Goal: Navigation & Orientation: Find specific page/section

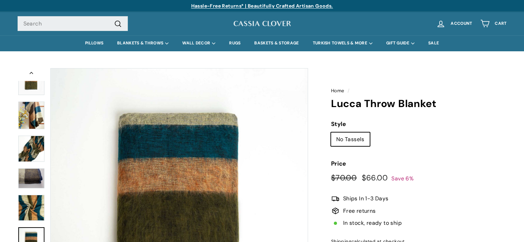
click at [245, 22] on img at bounding box center [262, 23] width 59 height 9
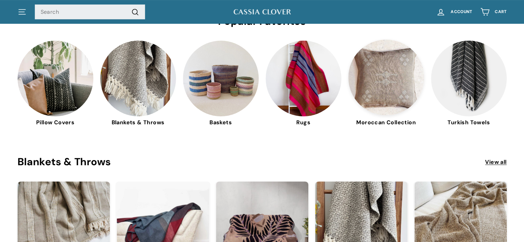
scroll to position [196, 0]
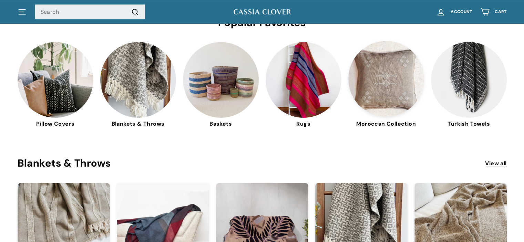
click at [385, 80] on img at bounding box center [387, 79] width 76 height 76
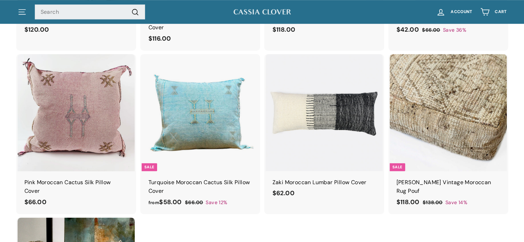
scroll to position [548, 0]
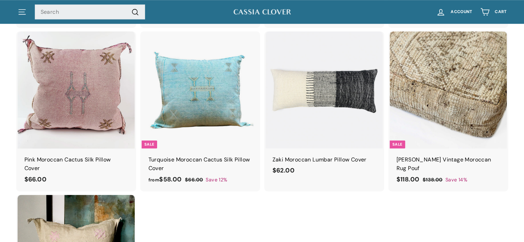
drag, startPoint x: 529, startPoint y: 11, endPoint x: 528, endPoint y: 67, distance: 56.2
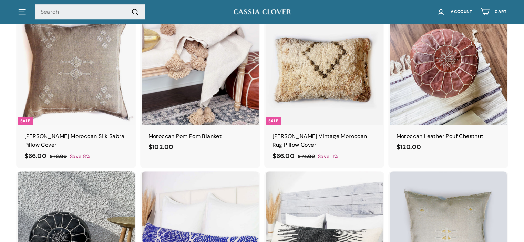
scroll to position [264, 0]
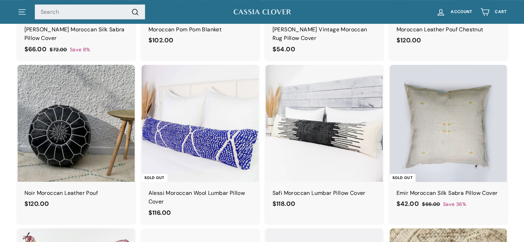
scroll to position [350, 0]
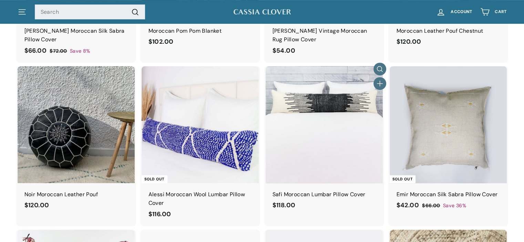
click at [338, 111] on img at bounding box center [324, 124] width 117 height 117
